Goal: Find specific page/section: Find specific page/section

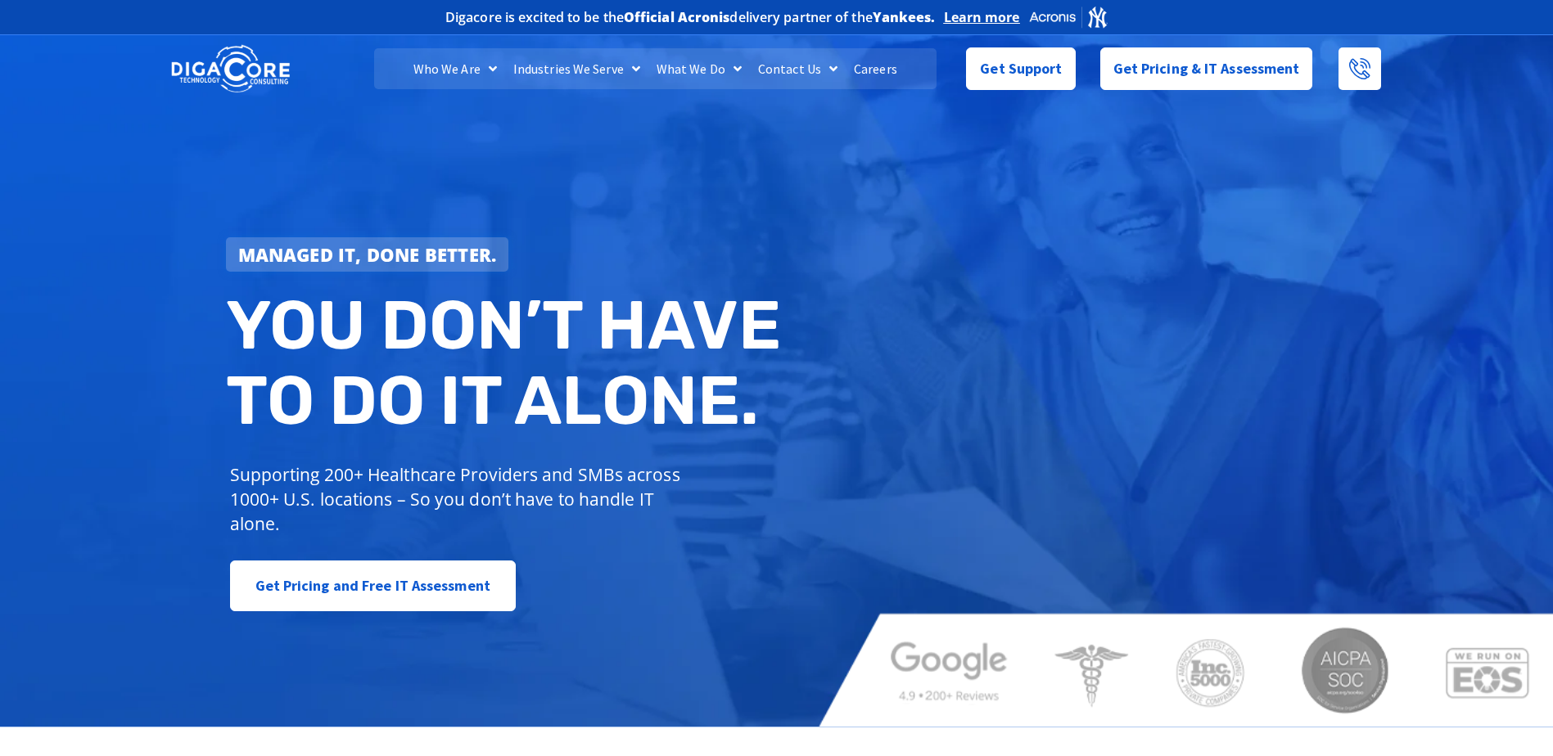
click at [870, 70] on link "Careers" at bounding box center [875, 68] width 60 height 41
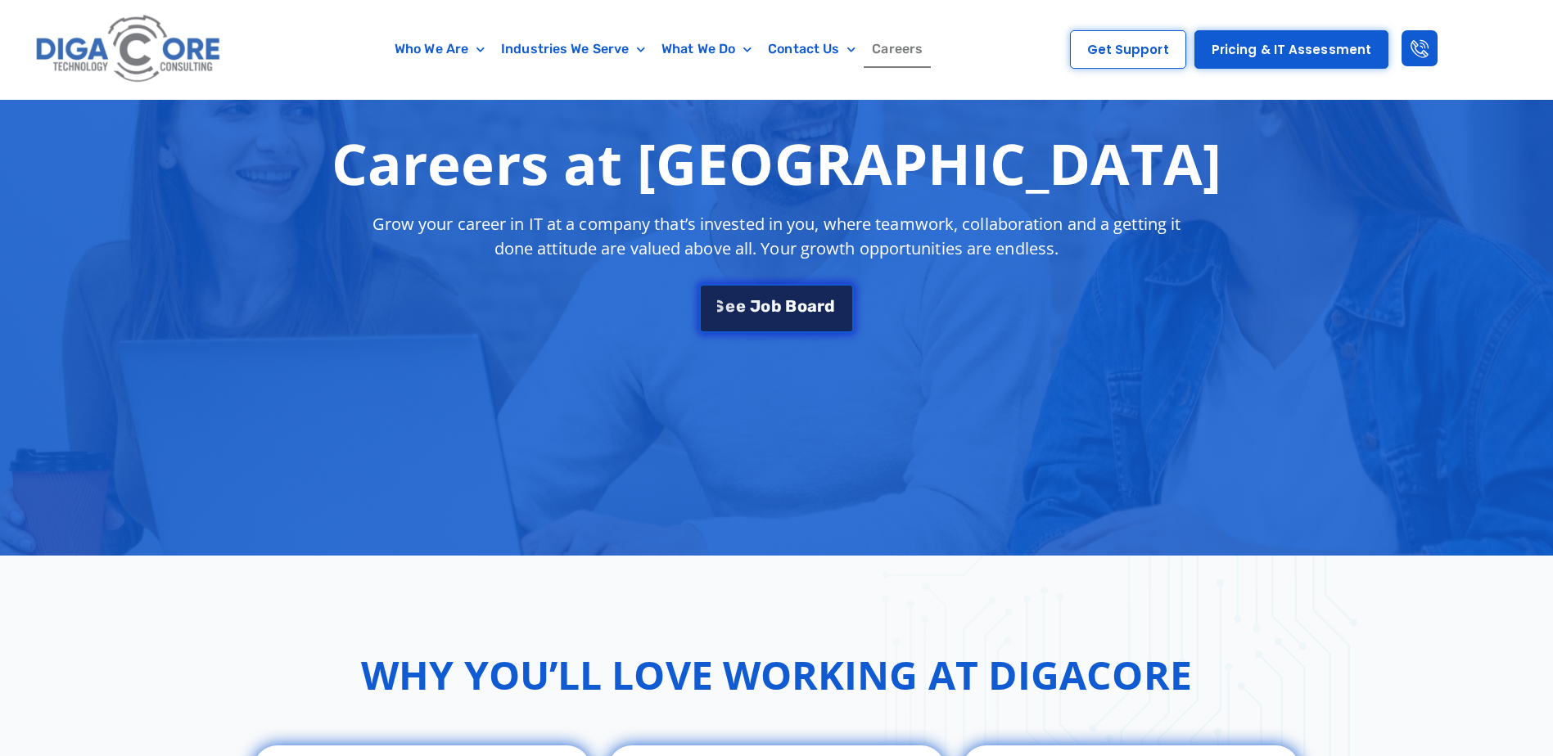
click at [767, 284] on link "S e e J [PERSON_NAME]" at bounding box center [776, 308] width 154 height 49
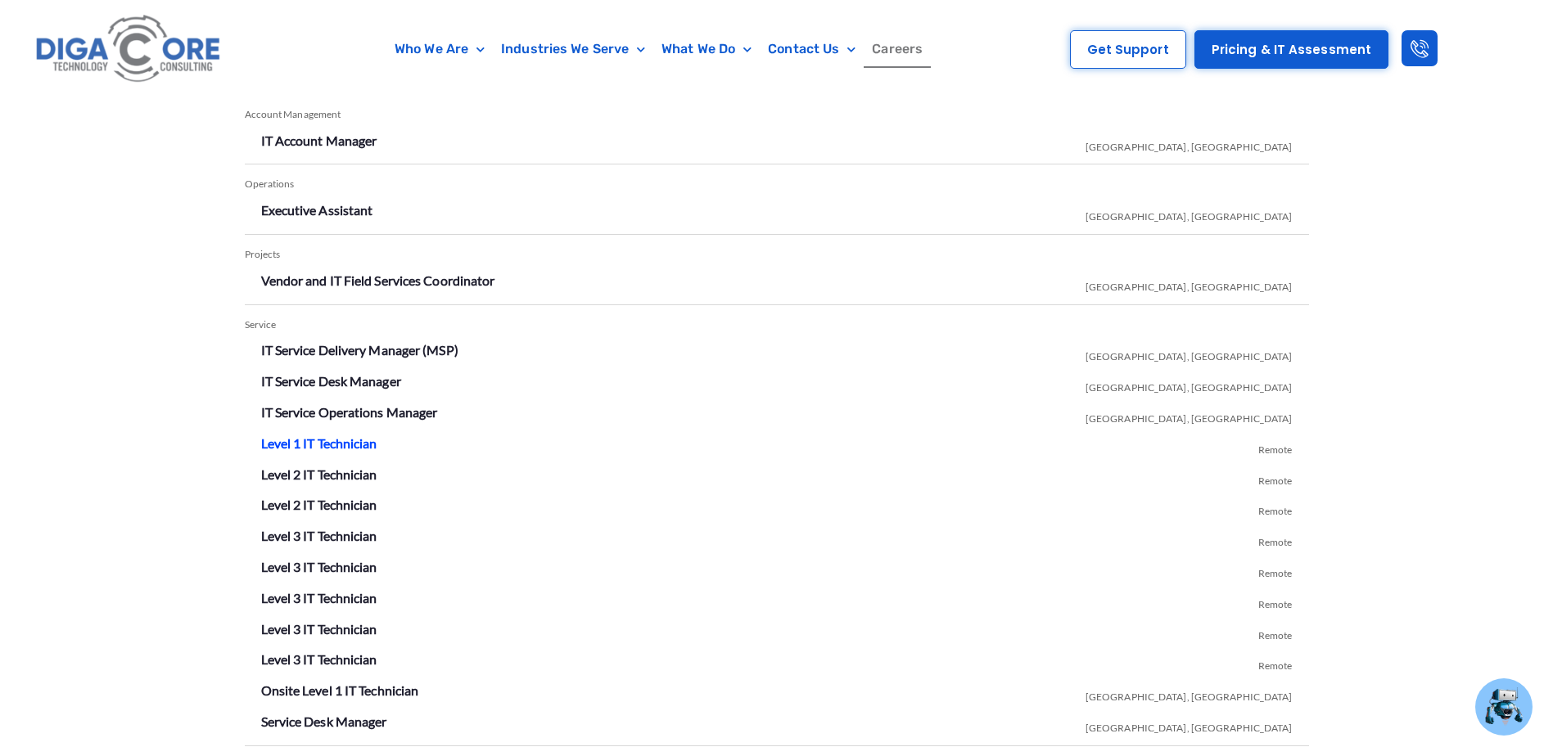
scroll to position [2954, 0]
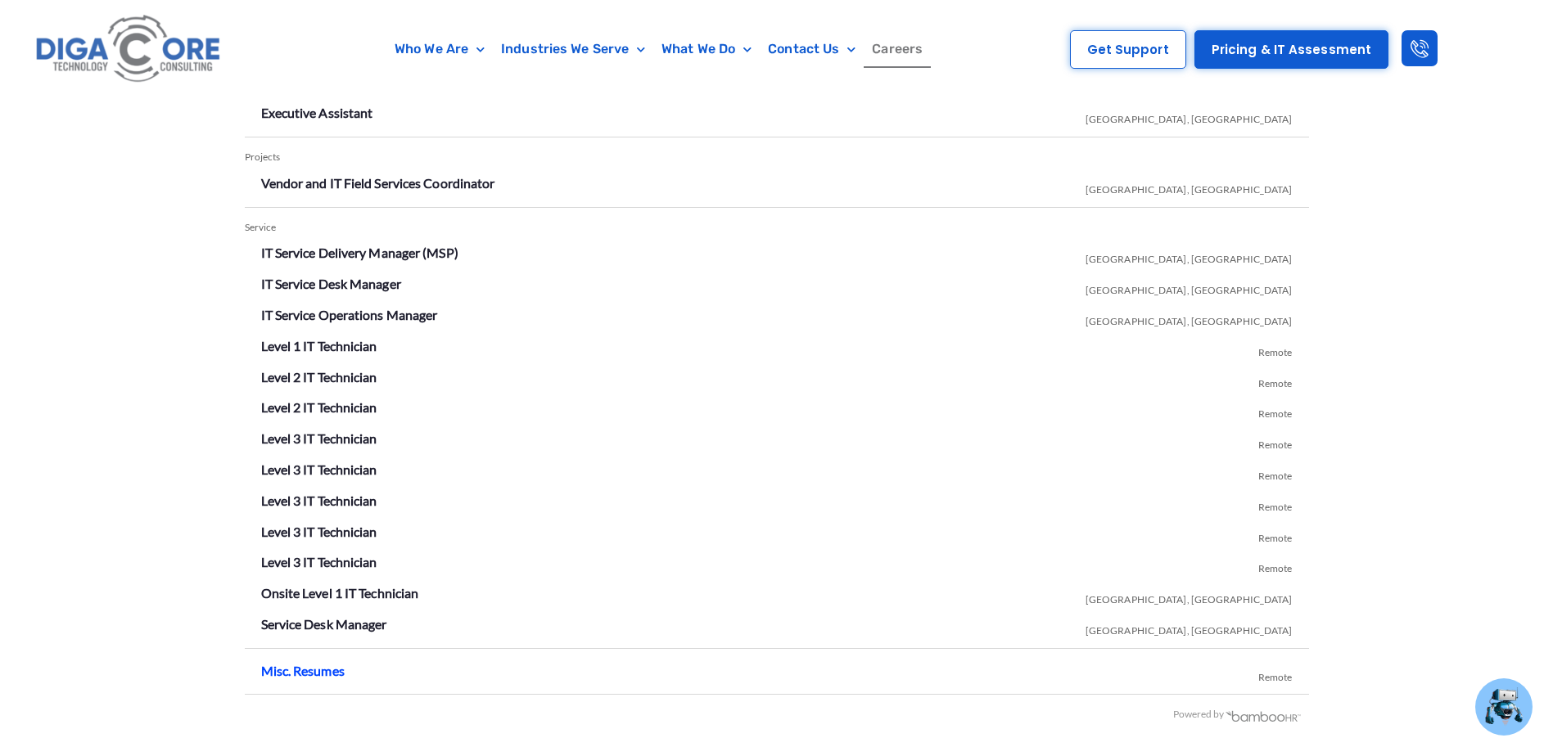
click at [340, 672] on link "Misc. Resumes" at bounding box center [302, 671] width 83 height 16
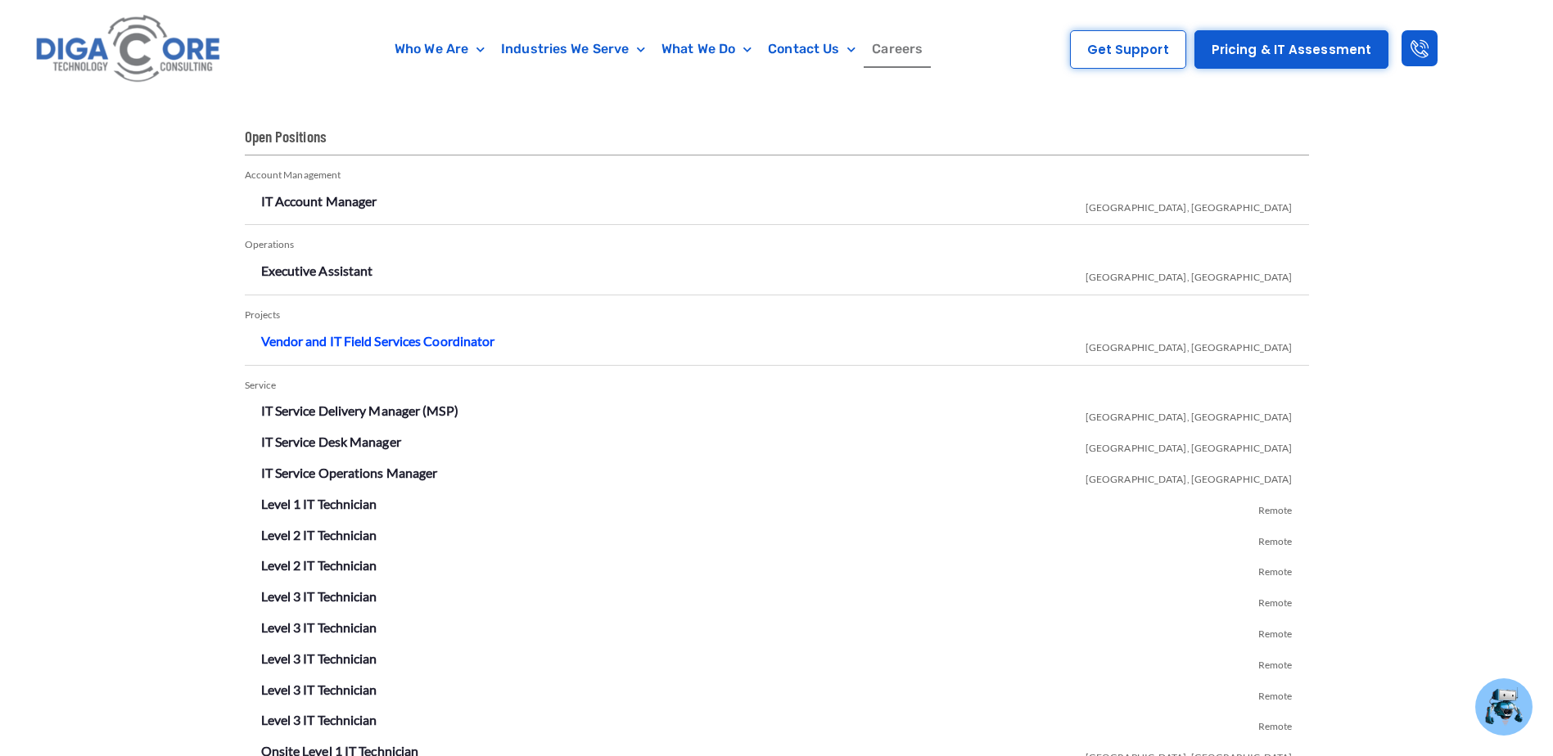
scroll to position [2790, 0]
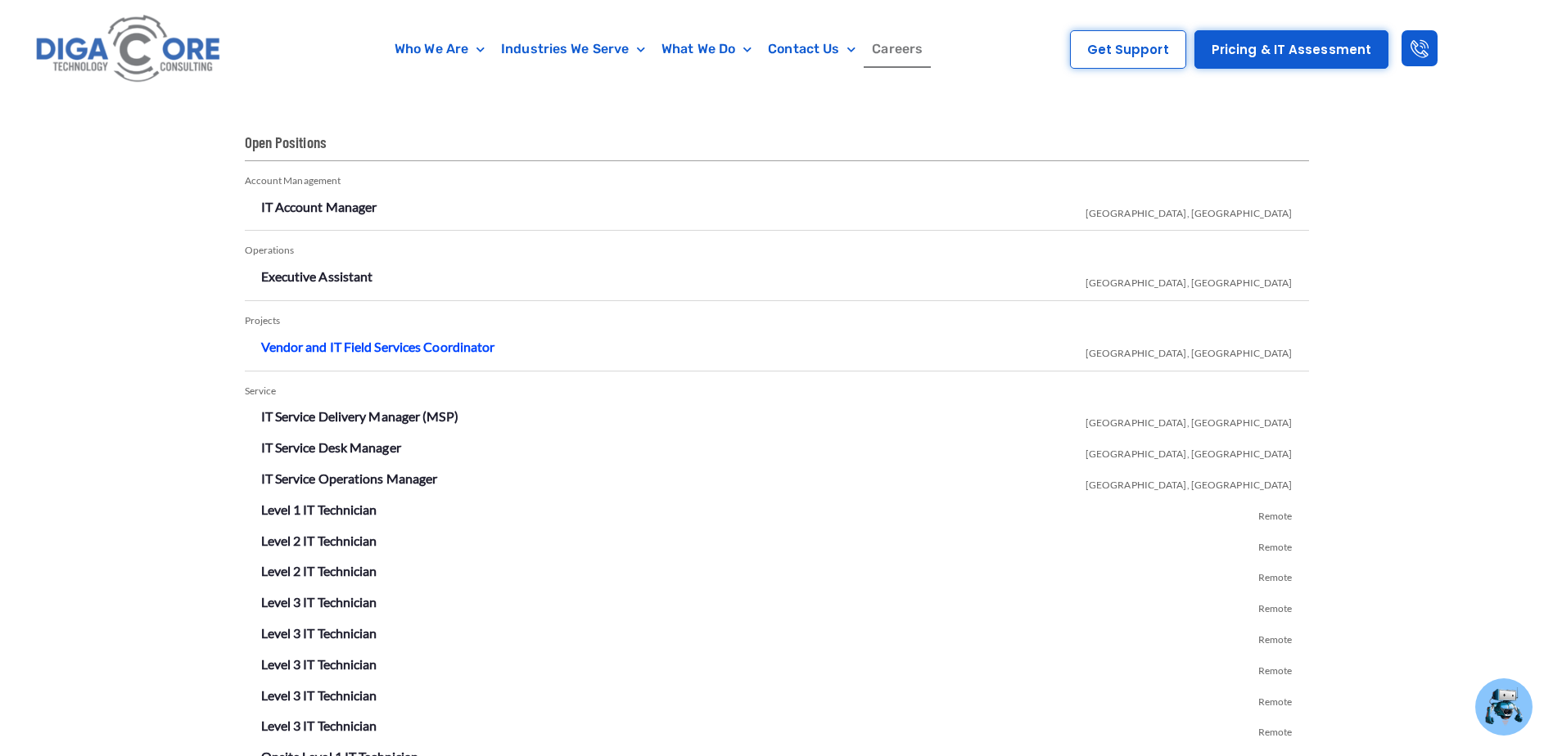
click at [327, 347] on link "Vendor and IT Field Services Coordinator" at bounding box center [378, 347] width 234 height 16
